Goal: Information Seeking & Learning: Find specific fact

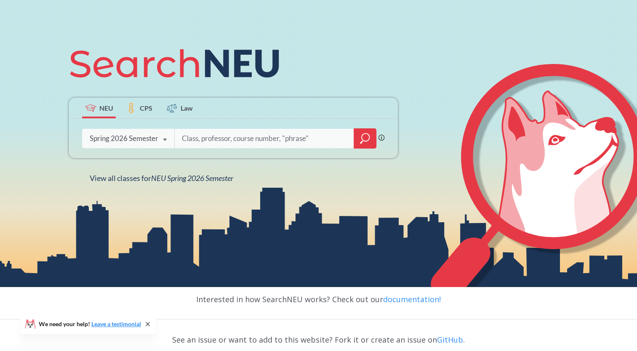
scroll to position [92, 0]
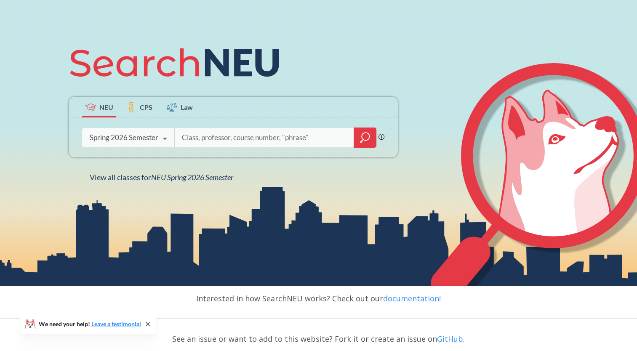
click at [201, 138] on input "search" at bounding box center [264, 138] width 167 height 18
type input "chme4510"
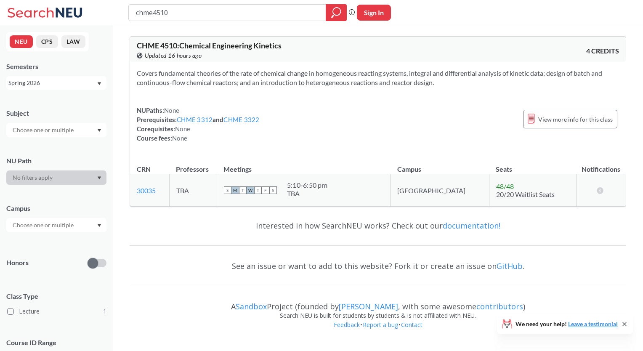
click at [65, 13] on icon at bounding box center [46, 12] width 78 height 17
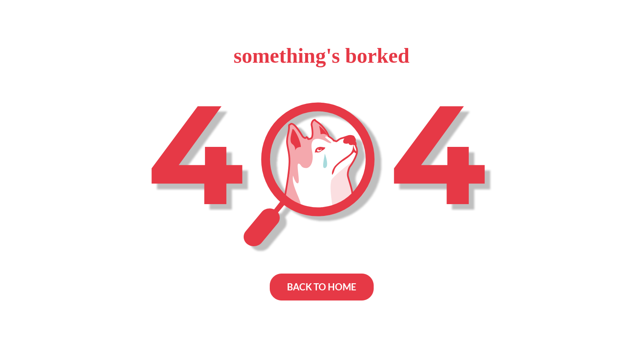
click at [311, 280] on div "BACK TO HOME" at bounding box center [322, 286] width 104 height 27
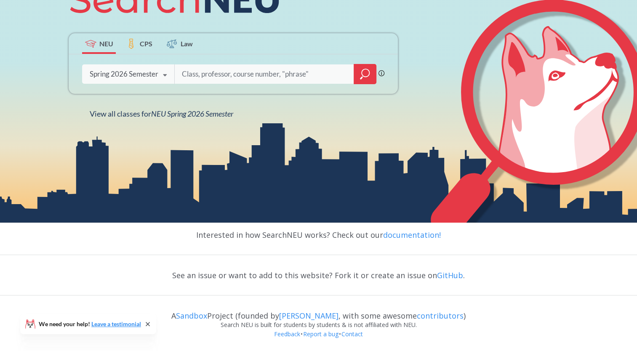
scroll to position [155, 0]
